Goal: Task Accomplishment & Management: Use online tool/utility

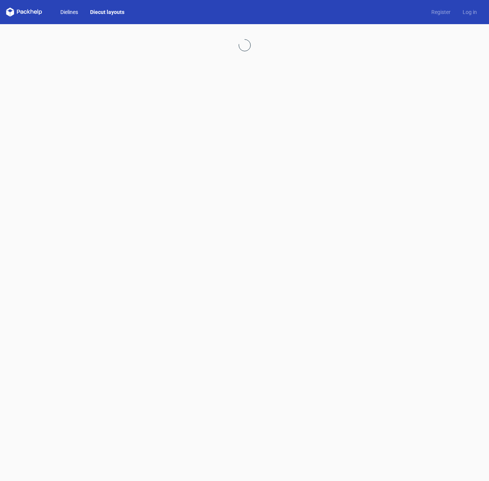
click at [68, 8] on link "Dielines" at bounding box center [69, 12] width 30 height 8
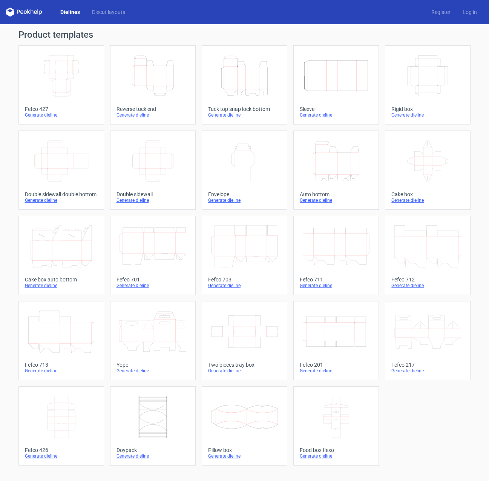
click at [346, 160] on icon "Height Depth Width" at bounding box center [336, 161] width 67 height 42
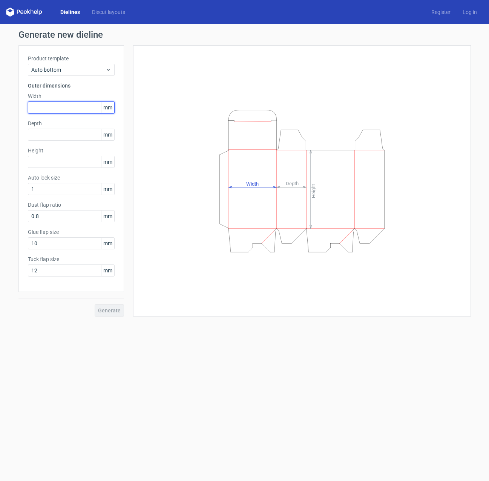
click at [47, 106] on input "text" at bounding box center [71, 107] width 87 height 12
type input "160"
type input "38"
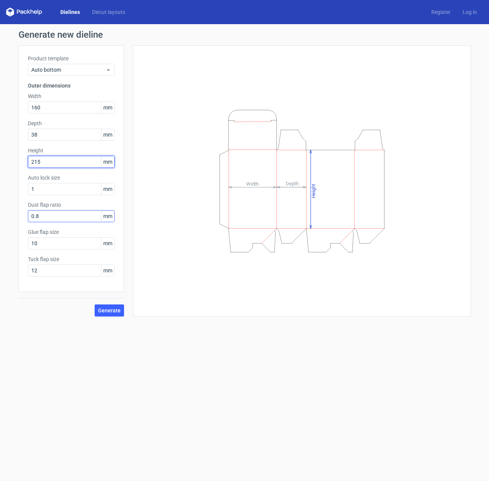
type input "215"
click at [63, 218] on input "0.8" at bounding box center [71, 216] width 87 height 12
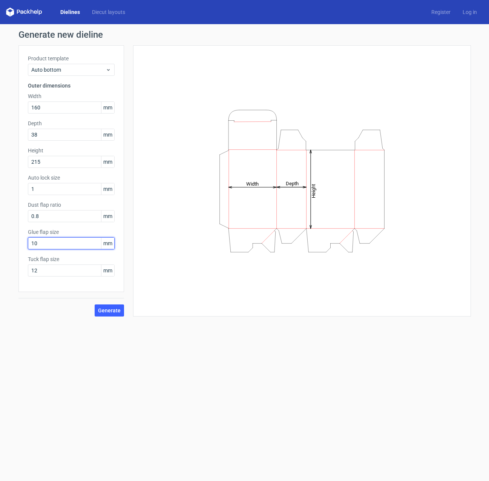
drag, startPoint x: 36, startPoint y: 243, endPoint x: 19, endPoint y: 243, distance: 17.0
click at [14, 243] on div "Generate new dieline Product template Auto bottom Outer dimensions Width 160 mm…" at bounding box center [244, 173] width 489 height 298
type input "20"
click at [53, 270] on input "12" at bounding box center [71, 270] width 87 height 12
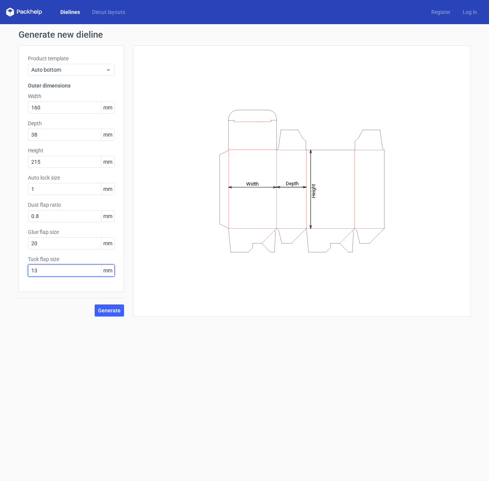
type input "1"
type input "15"
click at [108, 309] on span "Generate" at bounding box center [109, 310] width 23 height 5
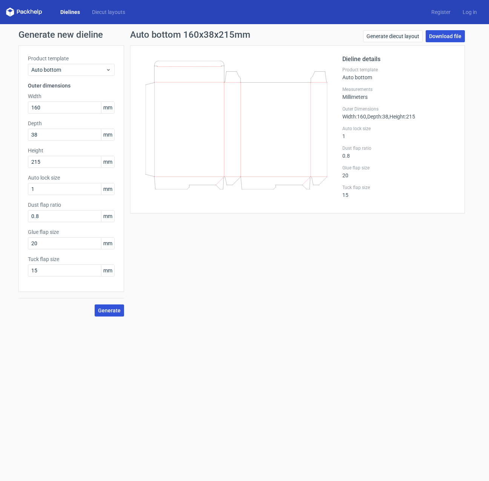
click at [447, 34] on link "Download file" at bounding box center [445, 36] width 39 height 12
